Goal: Task Accomplishment & Management: Use online tool/utility

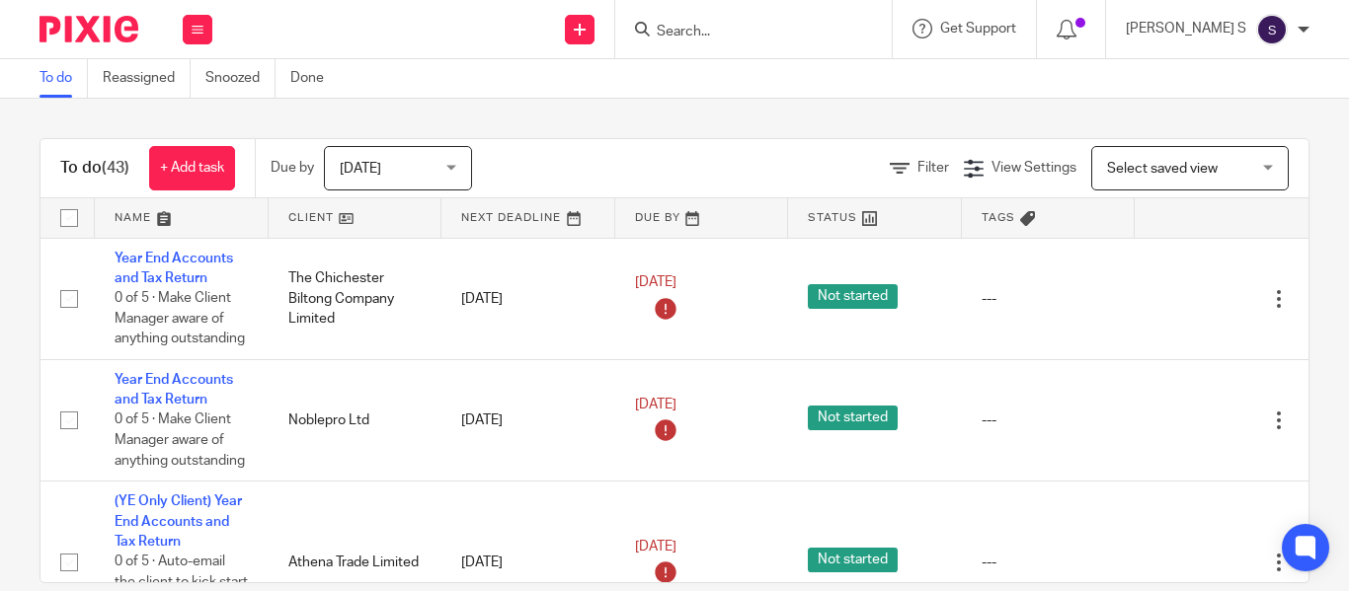
click at [803, 38] on div at bounding box center [753, 29] width 276 height 58
click at [743, 38] on input "Search" at bounding box center [744, 33] width 178 height 18
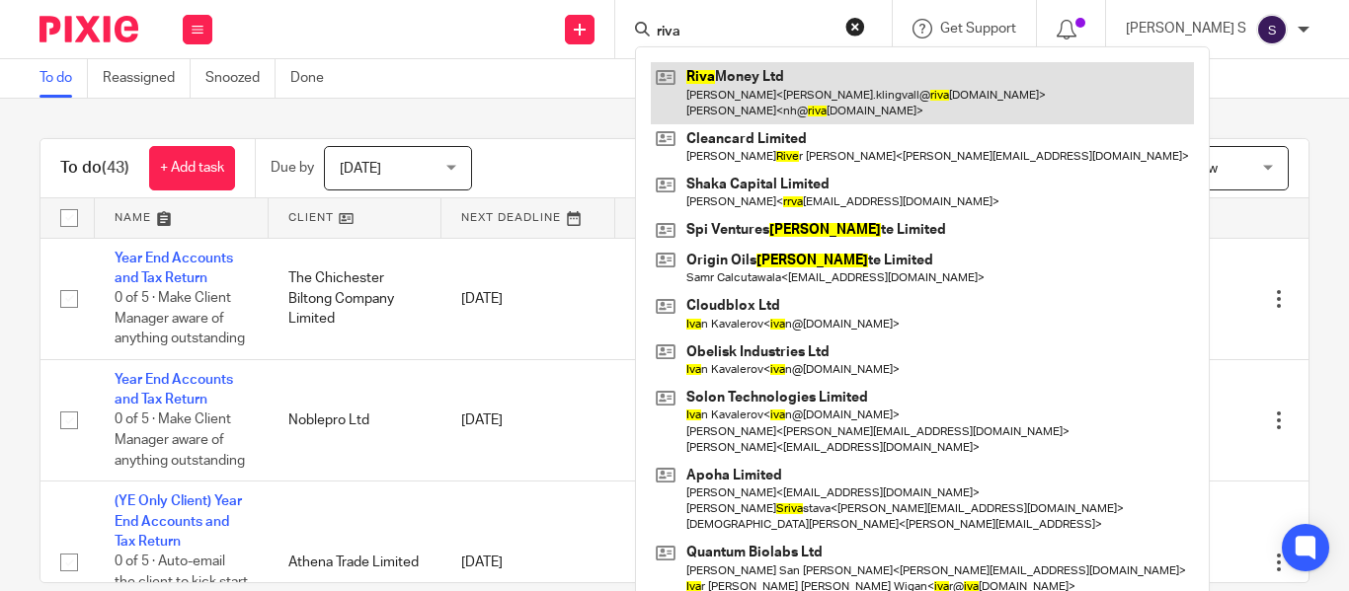
type input "riva"
click at [771, 90] on link at bounding box center [922, 92] width 543 height 61
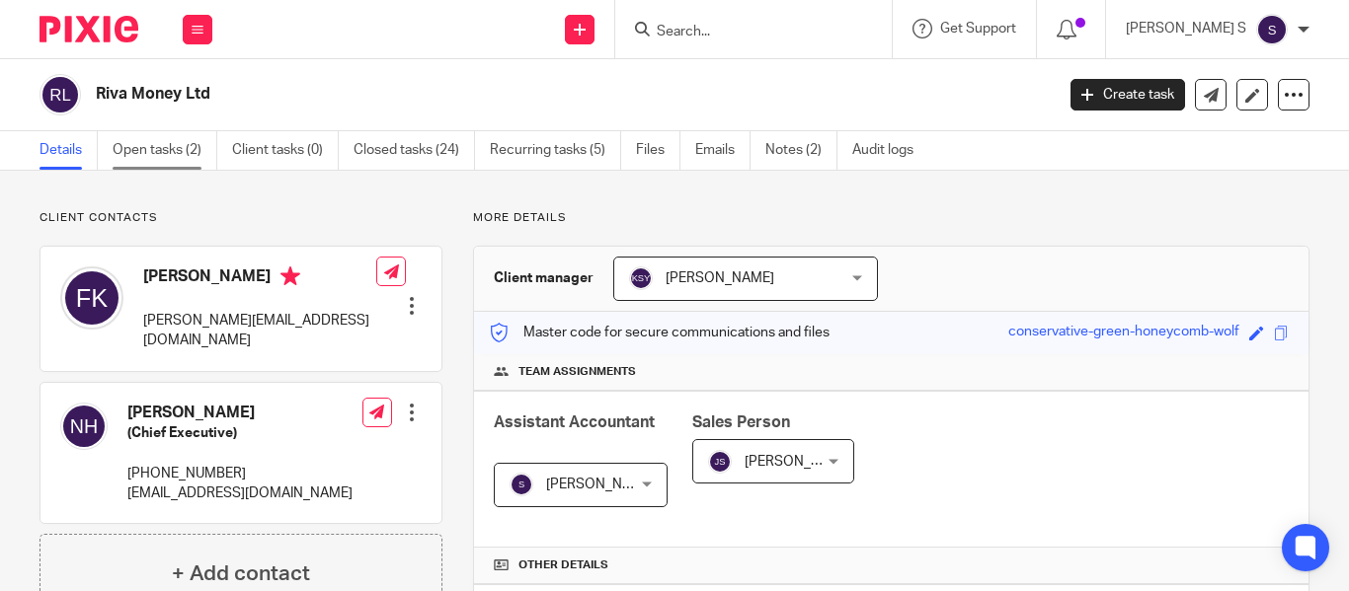
click at [193, 155] on link "Open tasks (2)" at bounding box center [165, 150] width 105 height 39
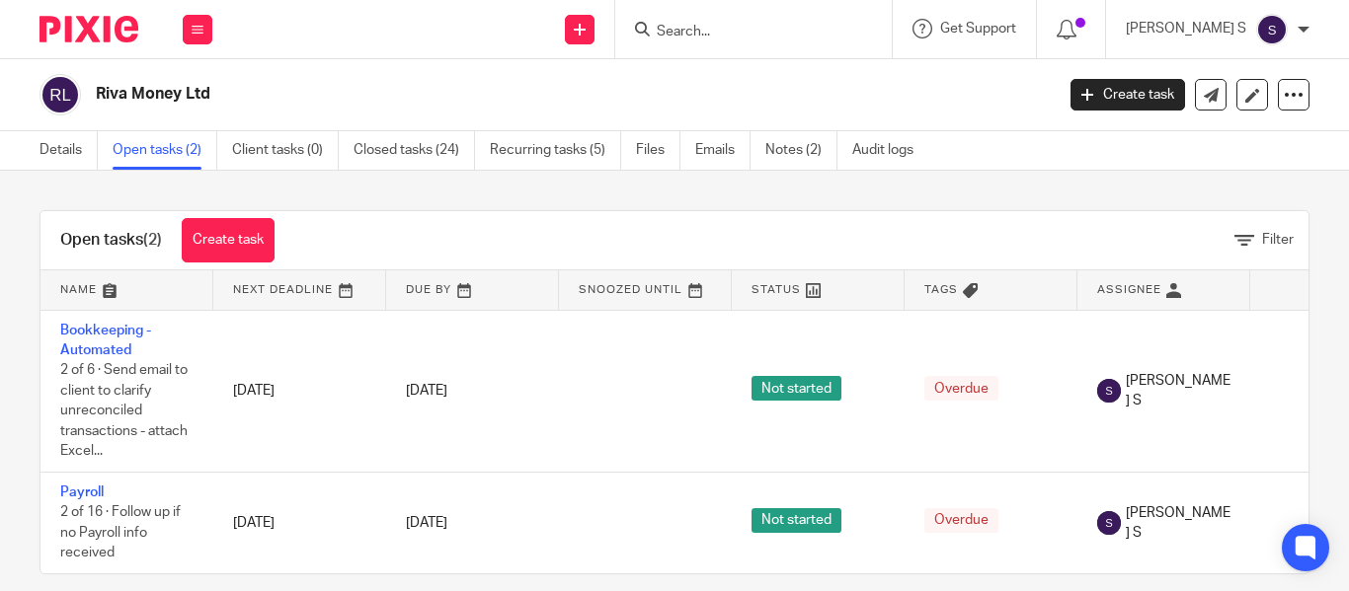
scroll to position [38, 0]
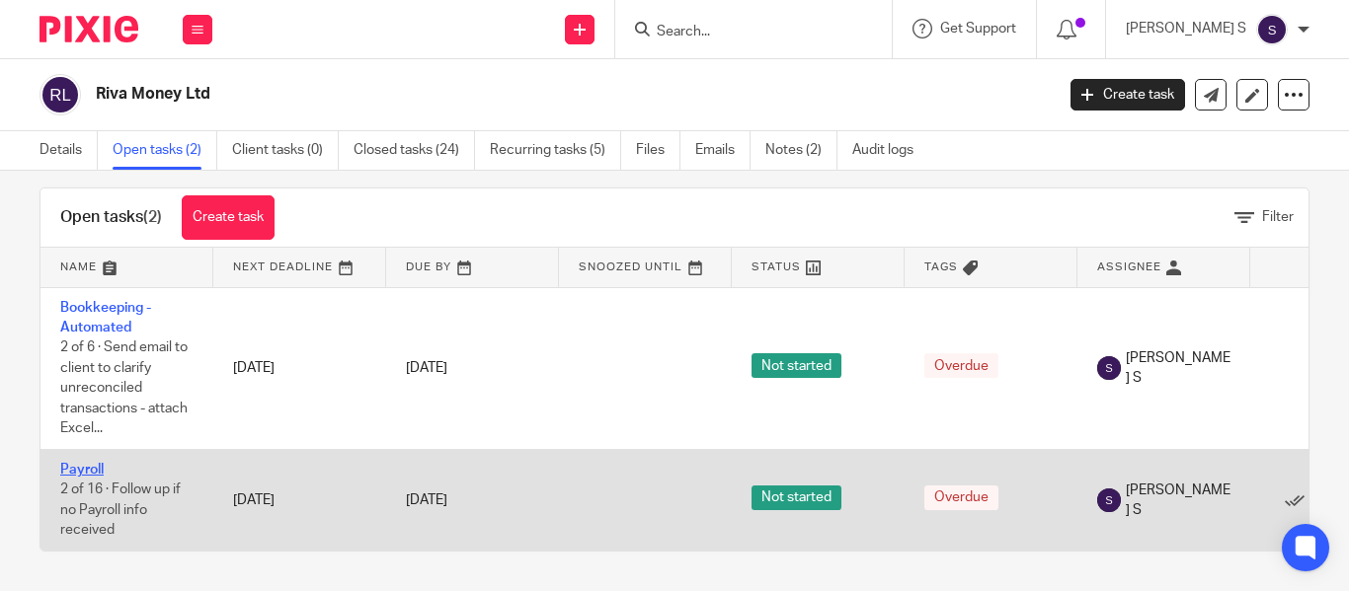
drag, startPoint x: 0, startPoint y: 0, endPoint x: 68, endPoint y: 461, distance: 466.1
click at [68, 463] on link "Payroll" at bounding box center [81, 470] width 43 height 14
click at [62, 463] on link "Payroll" at bounding box center [81, 470] width 43 height 14
click at [72, 450] on td "Payroll 2 of 16 · Follow up if no Payroll info received" at bounding box center [126, 501] width 173 height 102
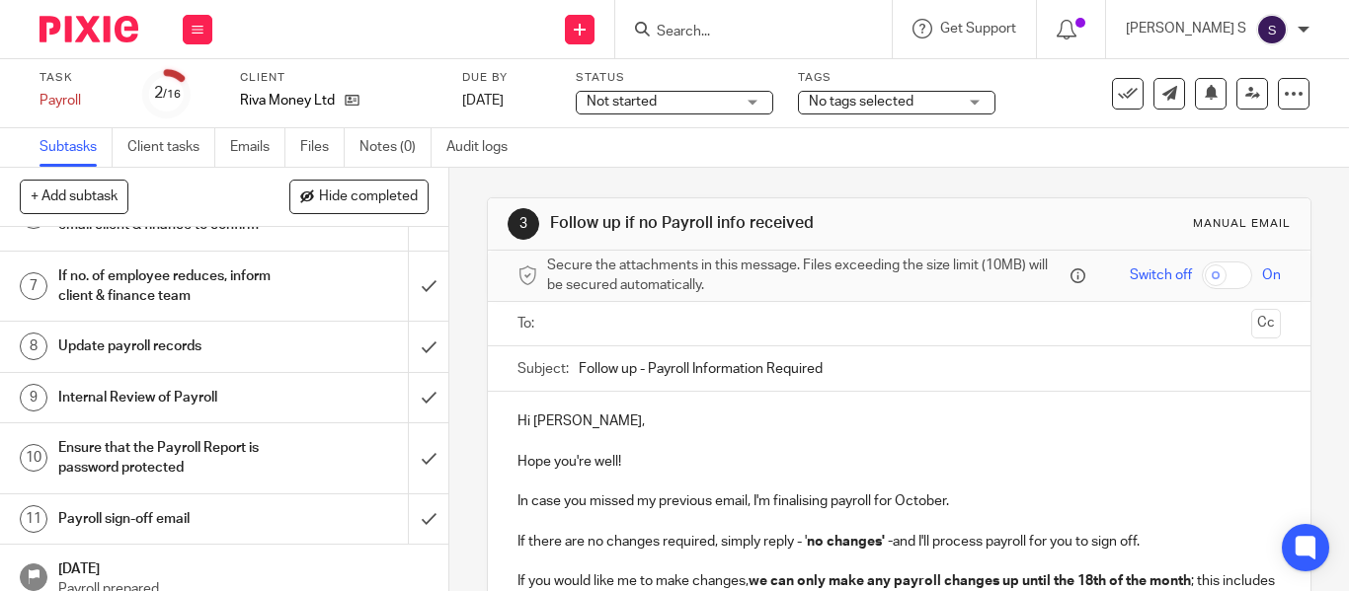
scroll to position [395, 0]
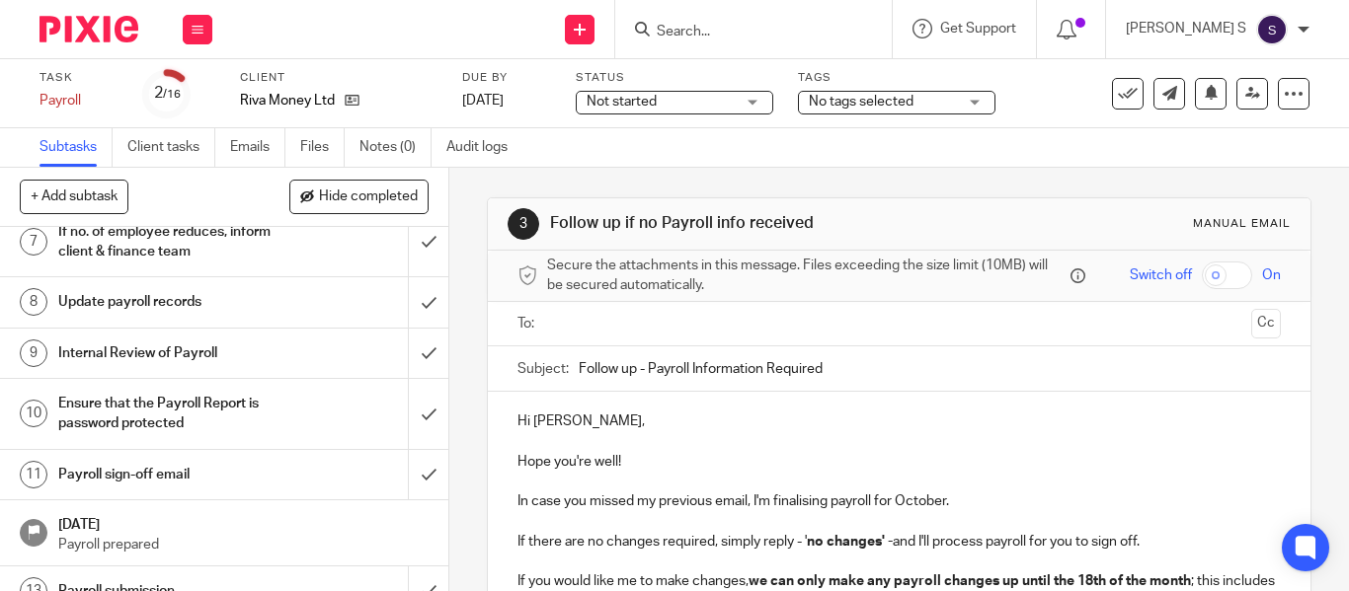
click at [235, 485] on h1 "Payroll sign-off email" at bounding box center [168, 475] width 220 height 30
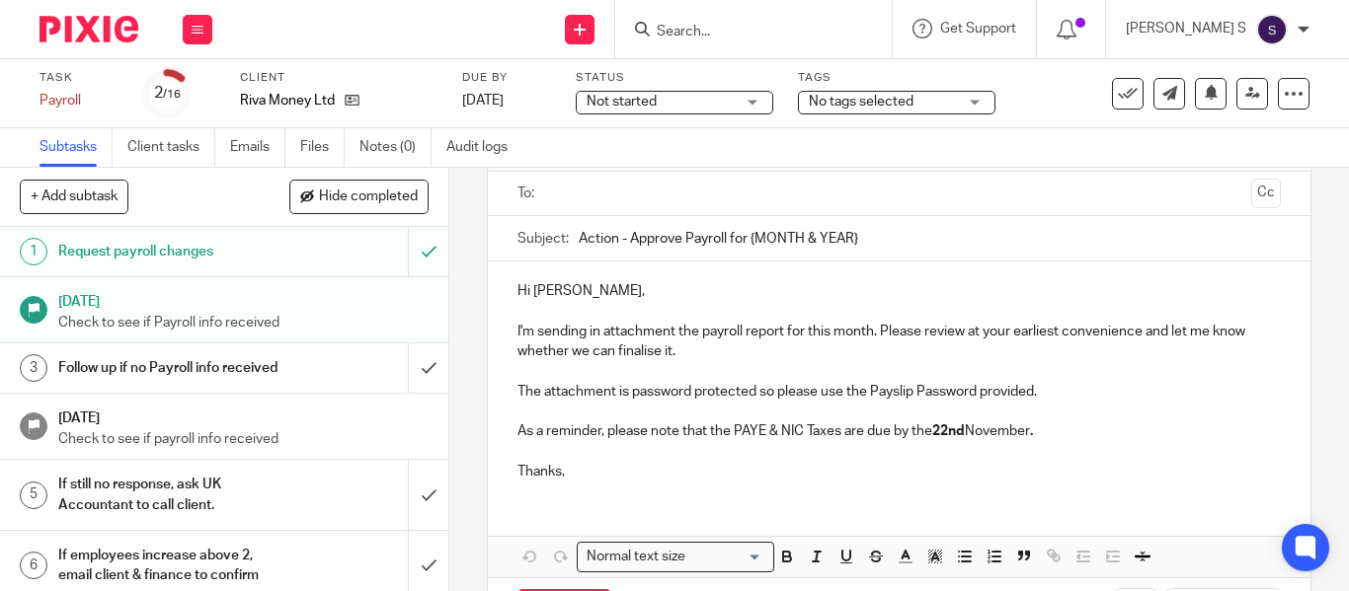
scroll to position [131, 0]
drag, startPoint x: 744, startPoint y: 240, endPoint x: 979, endPoint y: 250, distance: 235.2
click at [979, 250] on input "Action - Approve Payroll for {MONTH & YEAR}" at bounding box center [930, 237] width 702 height 44
type input "Action - Approve Payroll for [DATE]"
click at [964, 284] on p "Hi [PERSON_NAME]," at bounding box center [898, 290] width 763 height 20
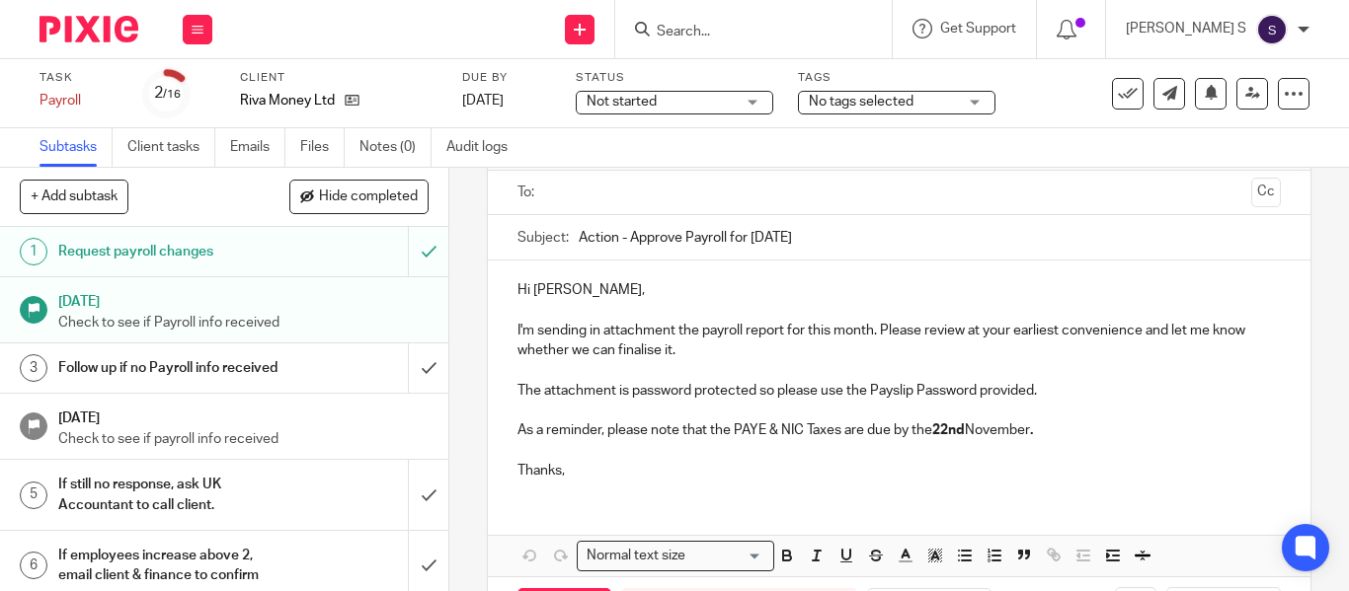
click at [676, 189] on input "text" at bounding box center [898, 193] width 688 height 23
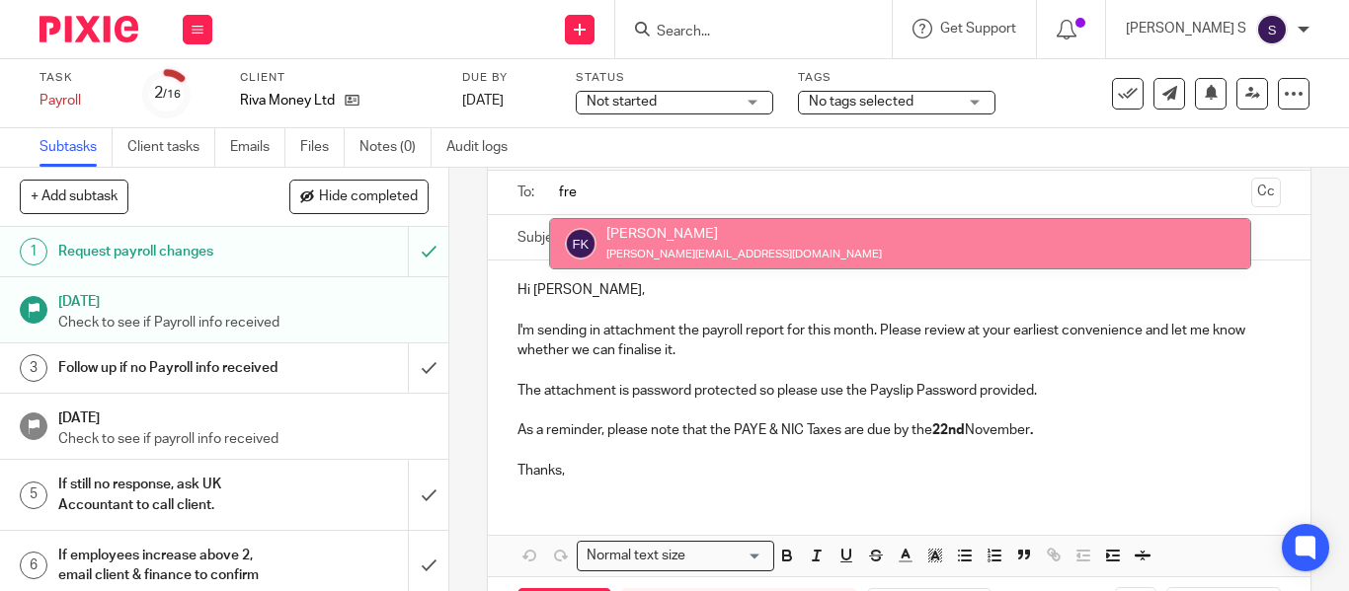
type input "fre"
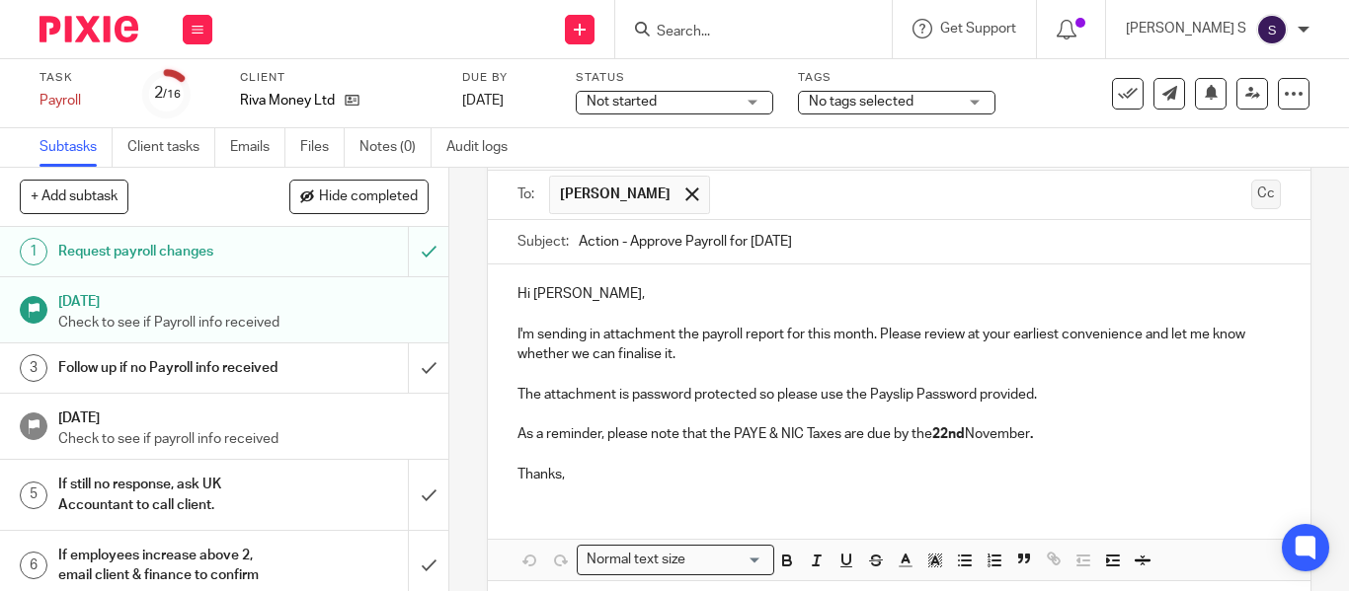
click at [1251, 187] on button "Cc" at bounding box center [1266, 195] width 30 height 30
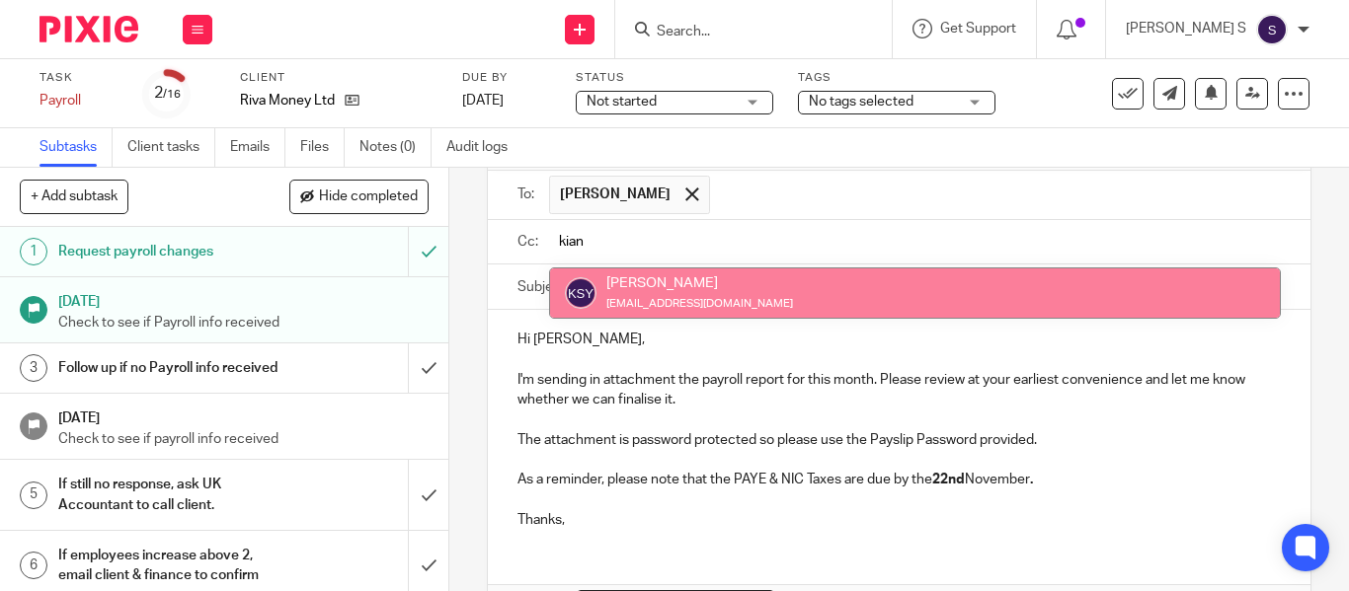
type input "kian"
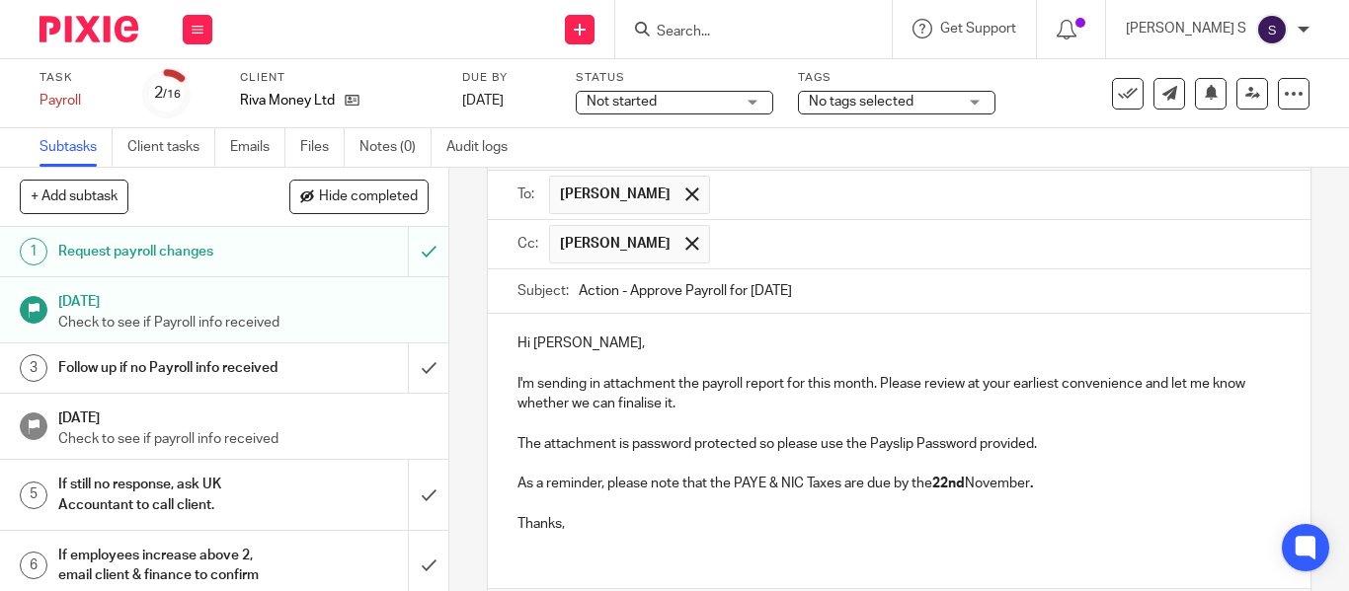
click at [895, 246] on input "text" at bounding box center [996, 244] width 553 height 39
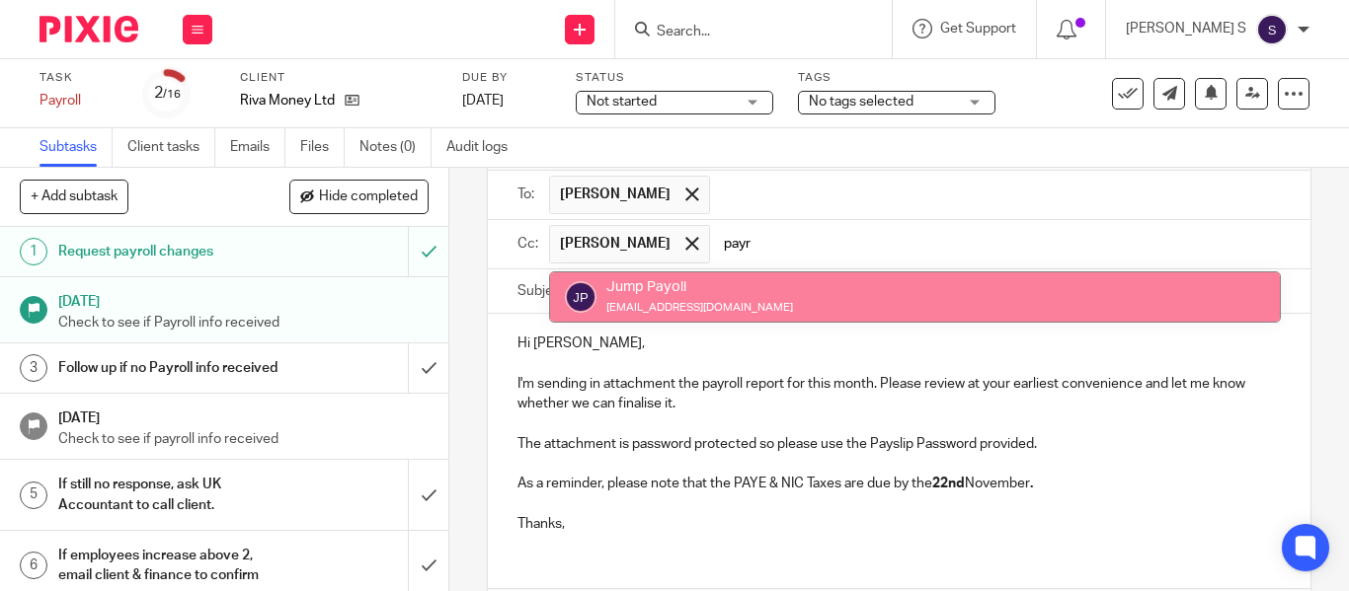
type input "payr"
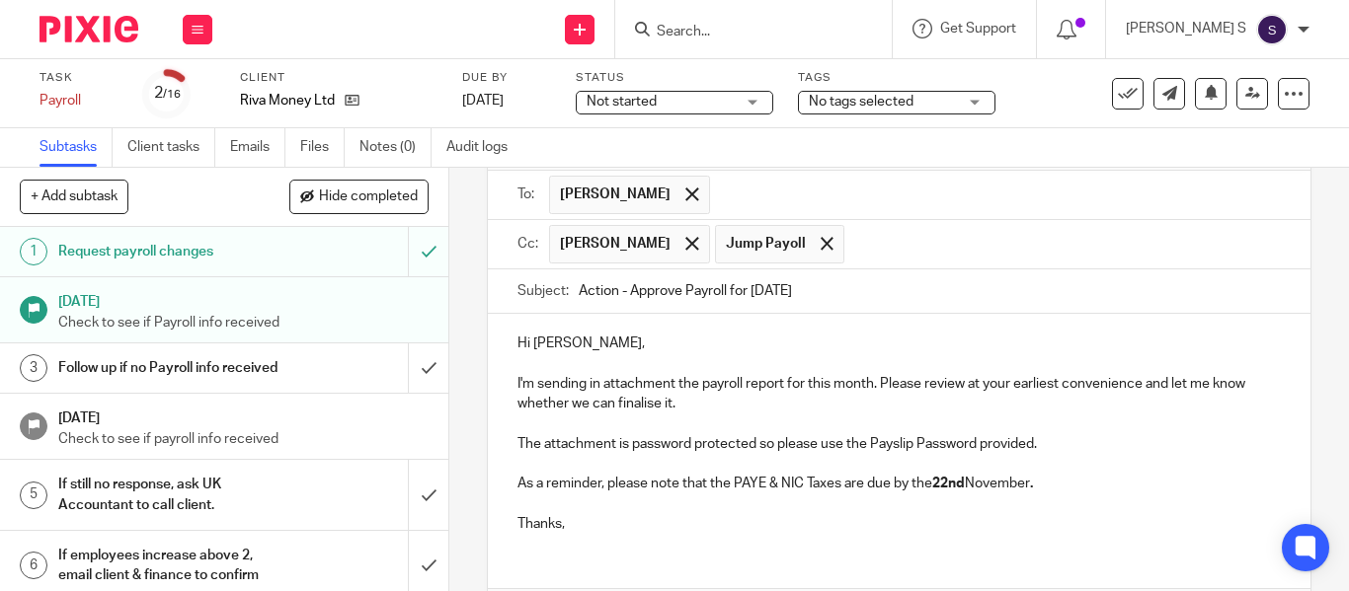
click at [904, 256] on input "text" at bounding box center [1063, 244] width 419 height 39
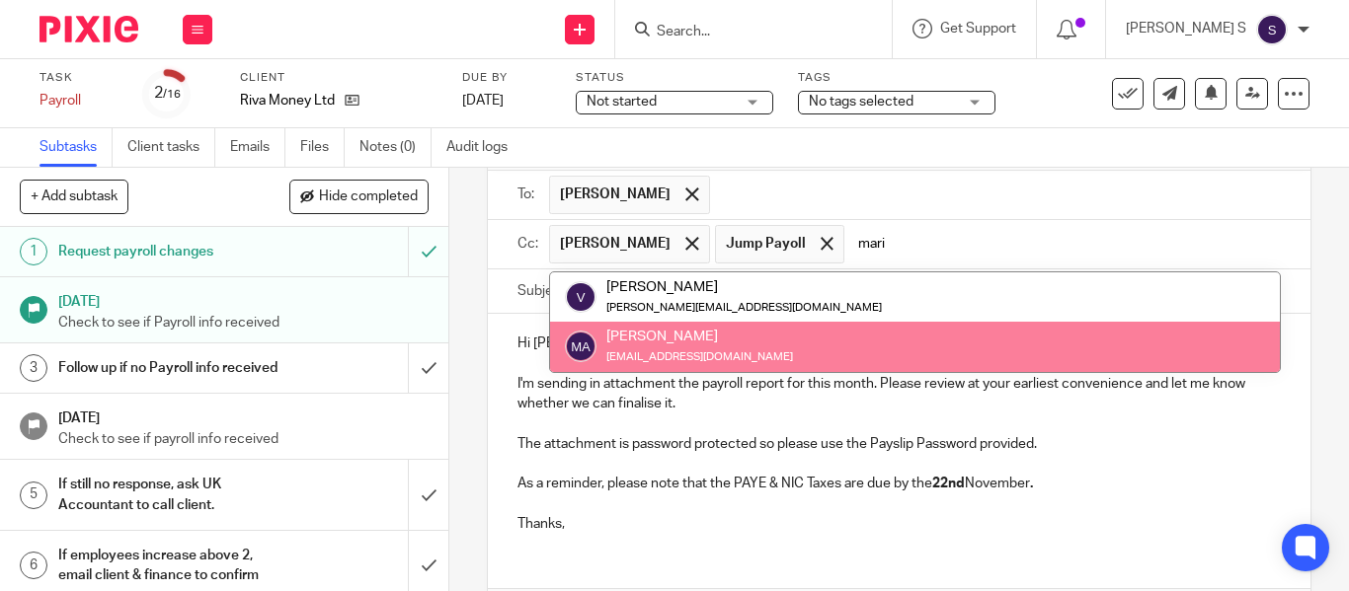
type input "mari"
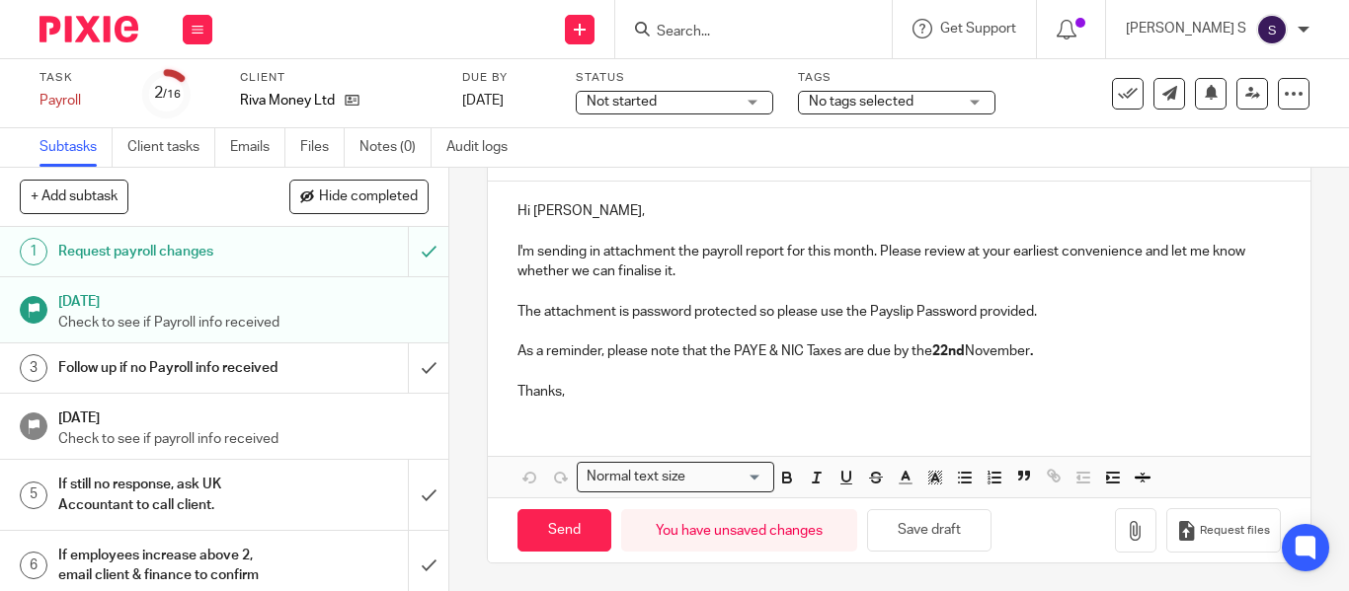
scroll to position [266, 0]
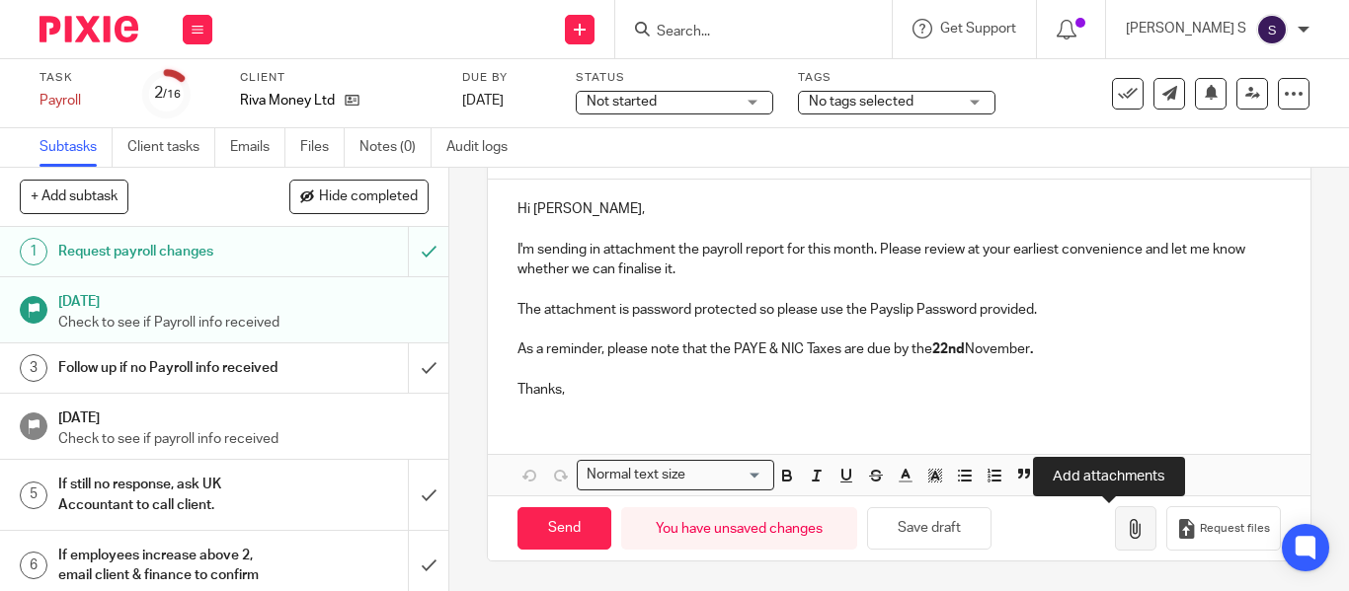
click at [1115, 536] on button "button" at bounding box center [1135, 528] width 41 height 44
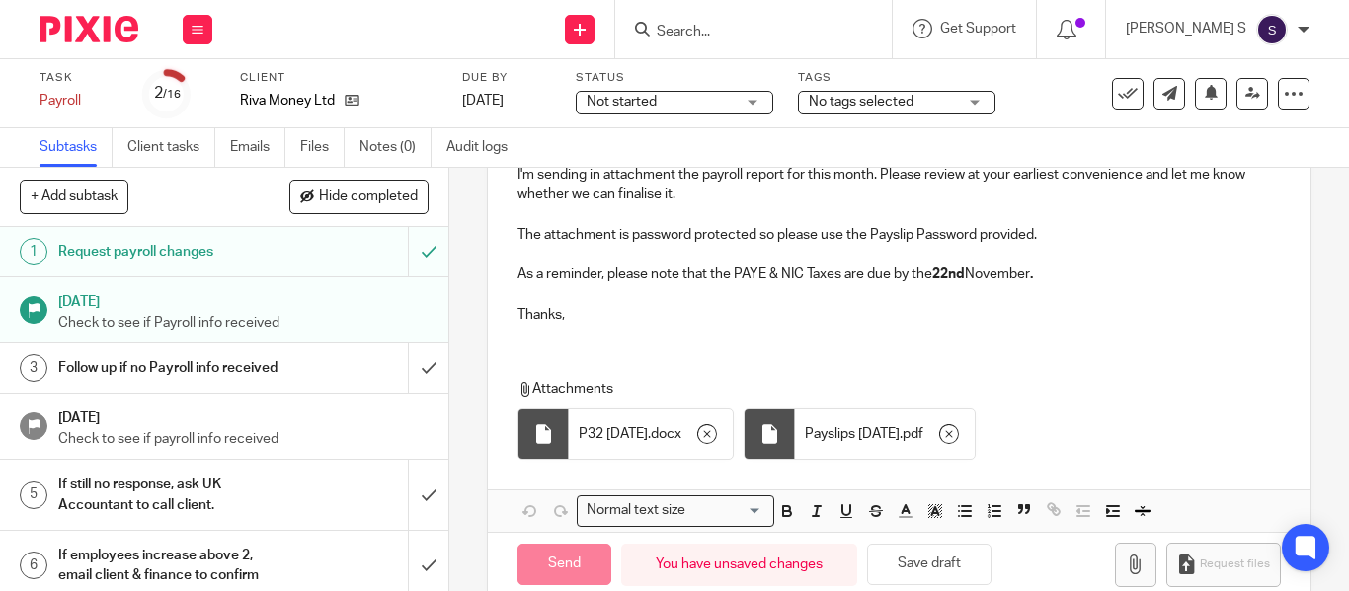
scroll to position [377, 0]
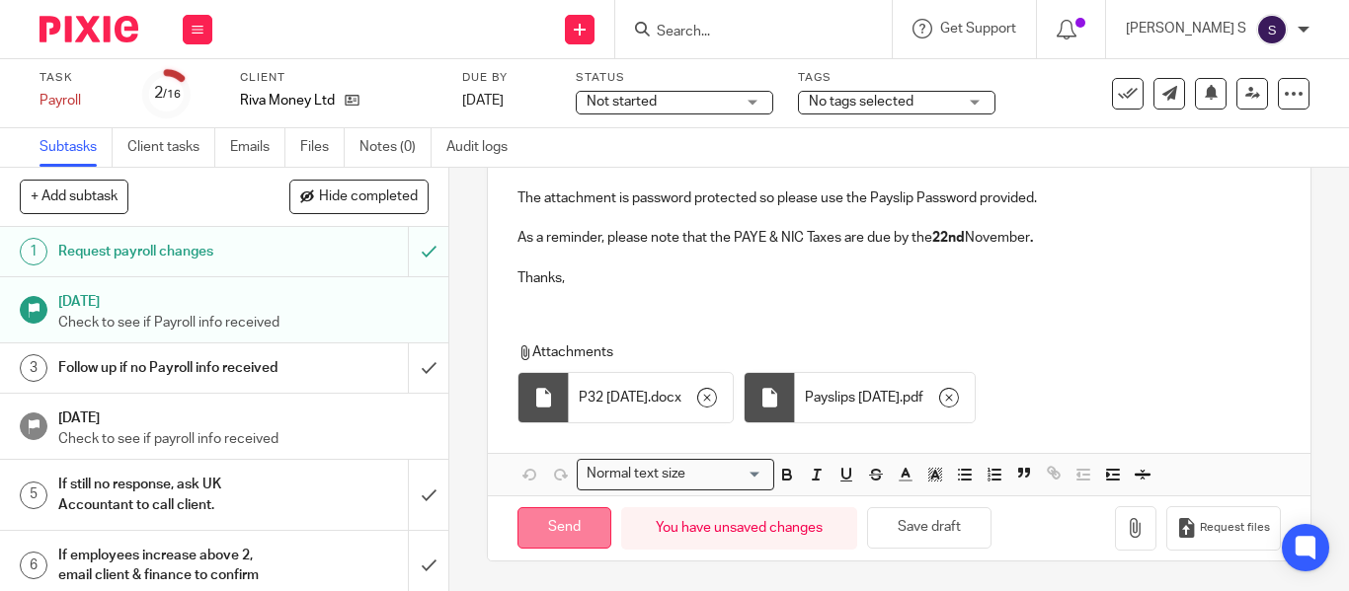
click at [572, 531] on input "Send" at bounding box center [564, 528] width 94 height 42
type input "Sent"
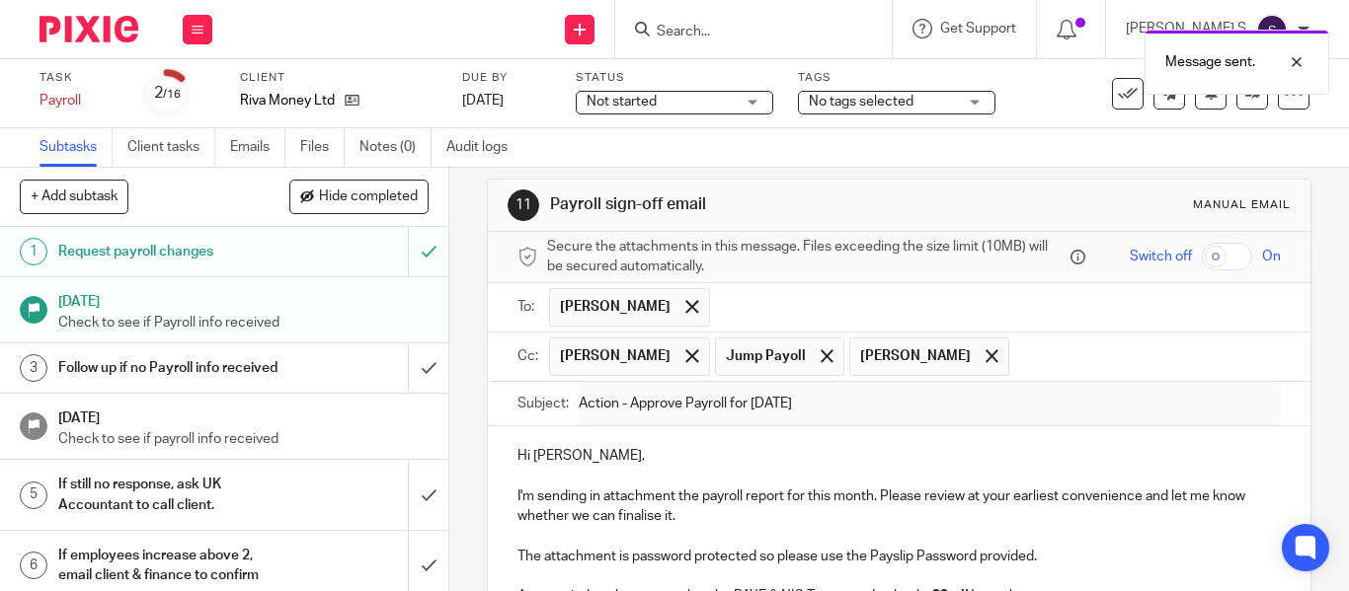
scroll to position [0, 0]
